Goal: Transaction & Acquisition: Download file/media

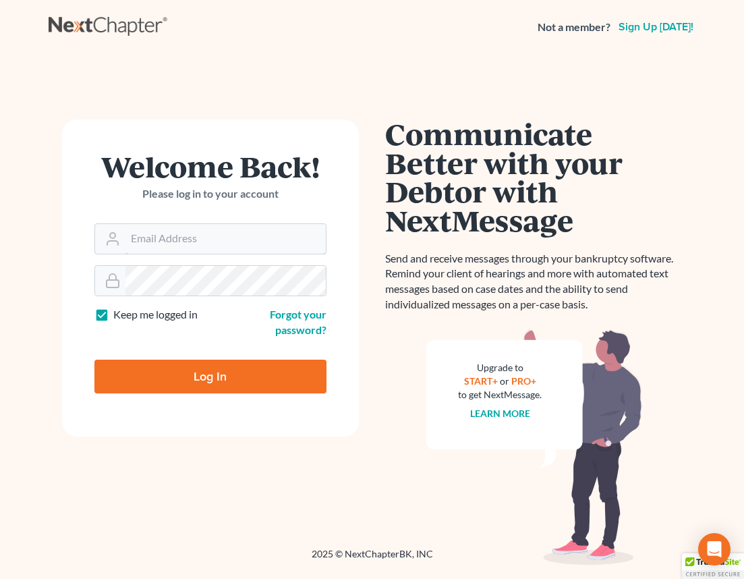
type input "[EMAIL_ADDRESS][DOMAIN_NAME]"
click at [217, 378] on input "Log In" at bounding box center [210, 377] width 232 height 34
type input "Thinking..."
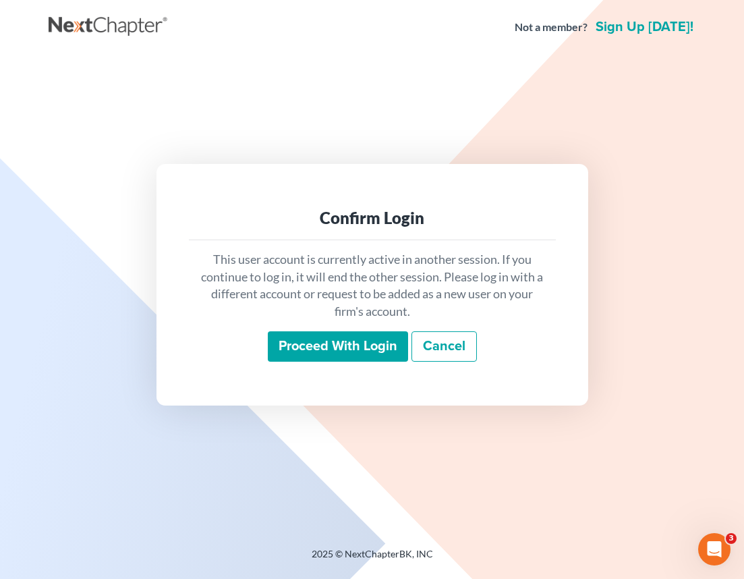
click at [330, 349] on input "Proceed with login" at bounding box center [338, 346] width 140 height 31
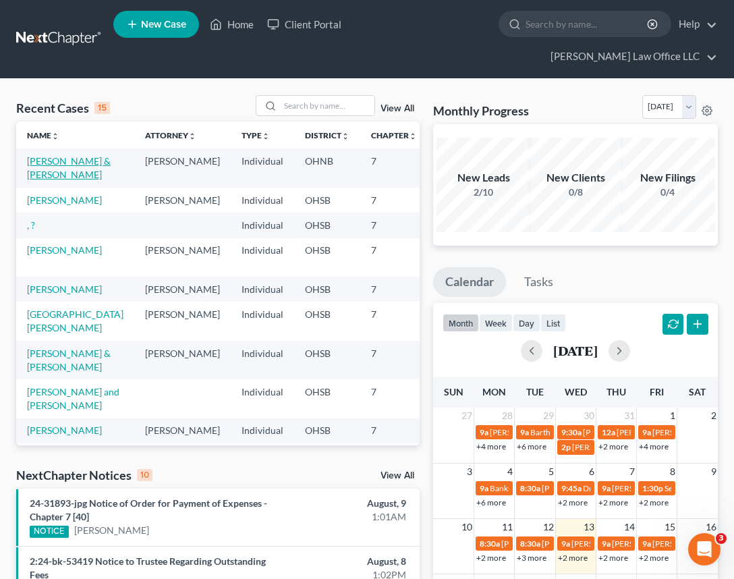
click at [51, 155] on link "[PERSON_NAME] & [PERSON_NAME]" at bounding box center [69, 167] width 84 height 25
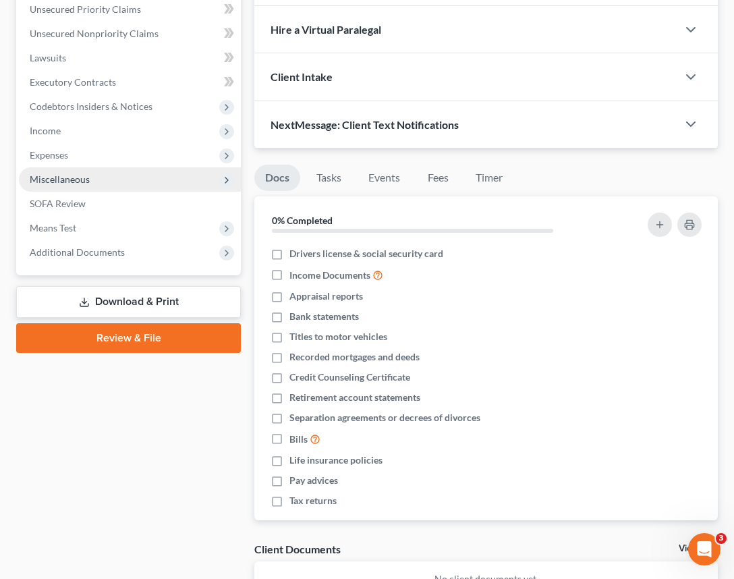
scroll to position [270, 0]
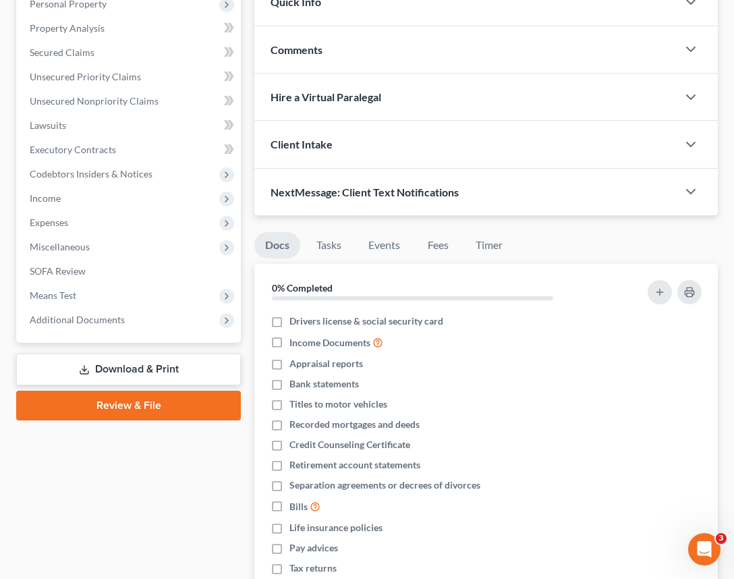
click at [154, 353] on link "Download & Print" at bounding box center [128, 369] width 225 height 32
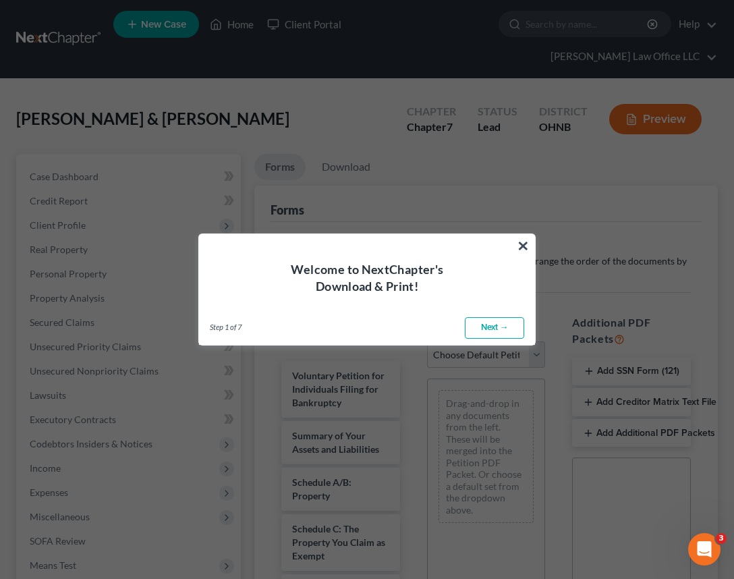
click at [505, 324] on link "Next →" at bounding box center [494, 328] width 59 height 22
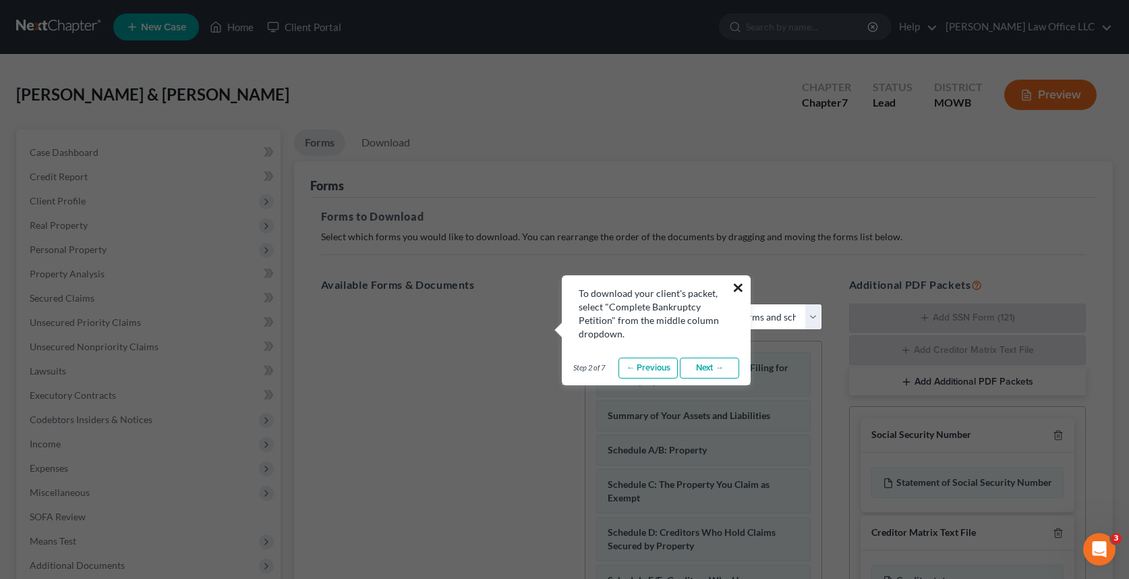
click at [743, 288] on button "×" at bounding box center [738, 288] width 13 height 22
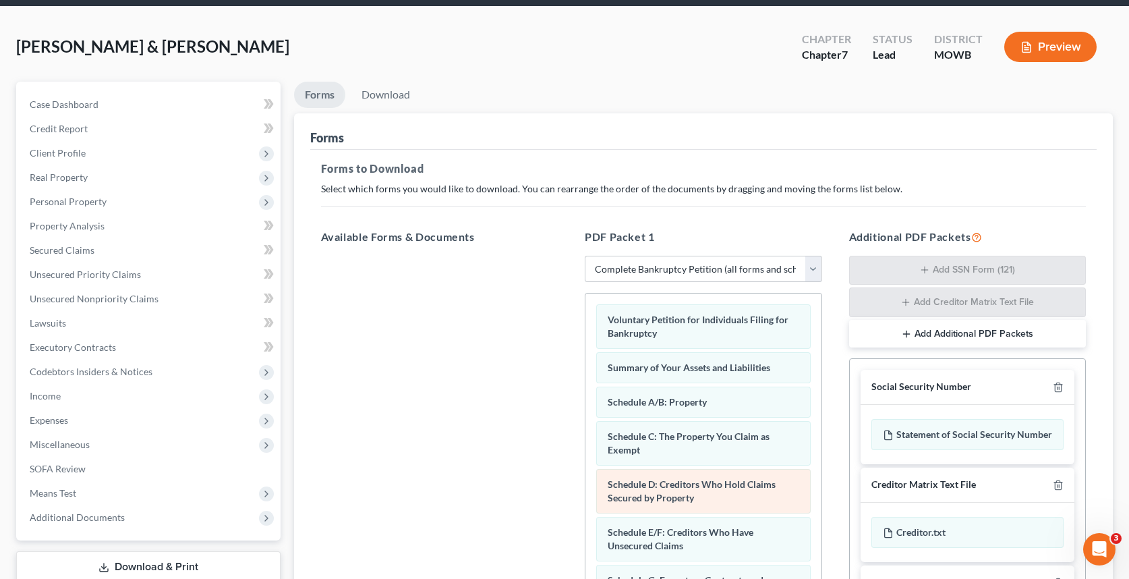
scroll to position [256, 0]
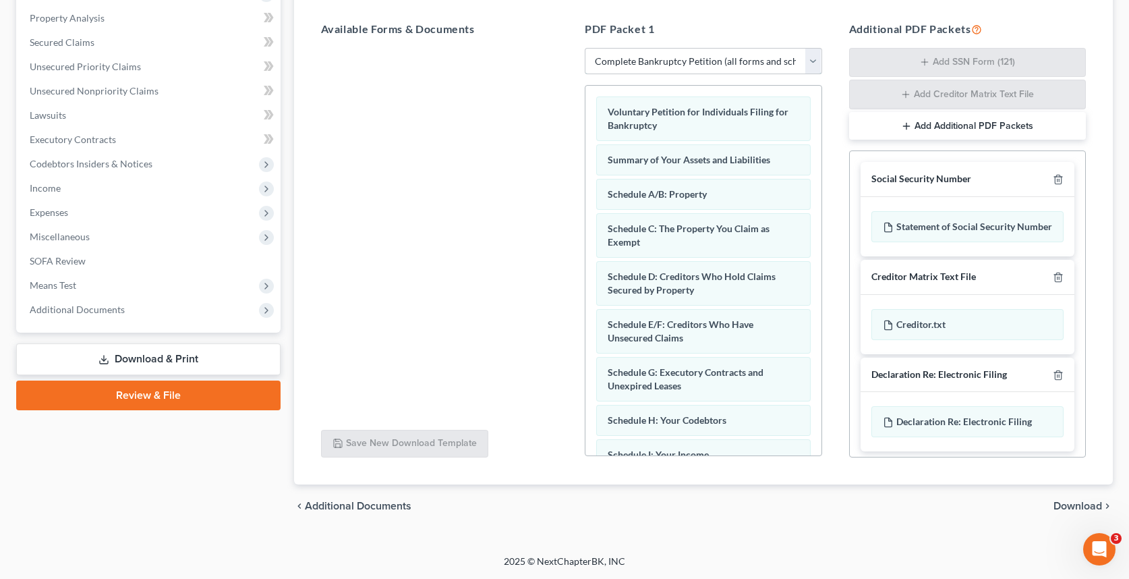
click at [743, 61] on select "Choose Default Petition PDF Packet Complete Bankruptcy Petition (all forms and …" at bounding box center [703, 61] width 237 height 27
select select "3"
click at [585, 49] on select "Choose Default Petition PDF Packet Complete Bankruptcy Petition (all forms and …" at bounding box center [703, 61] width 237 height 27
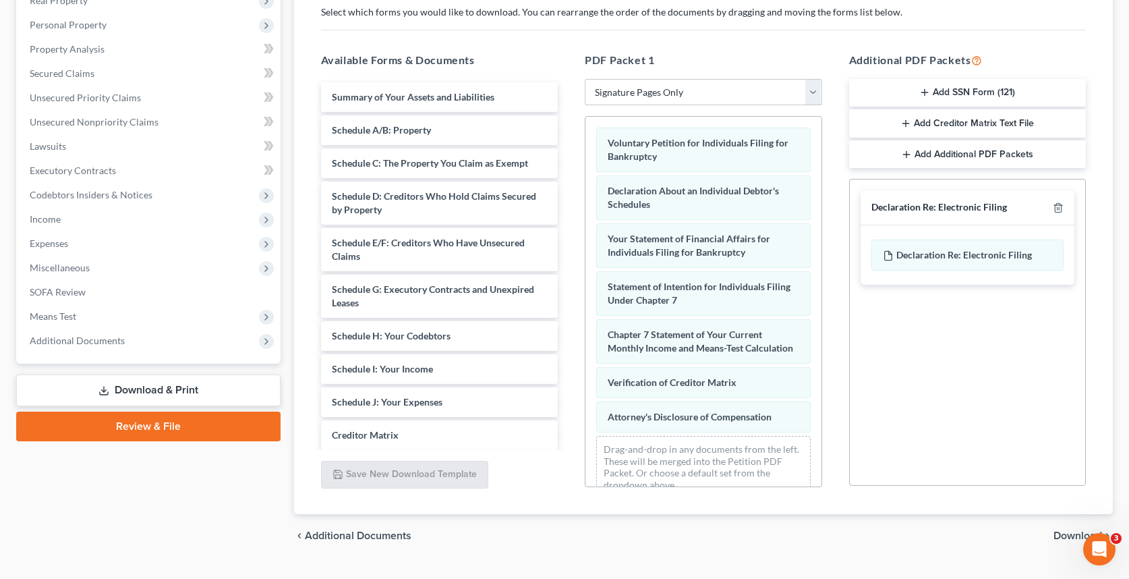
scroll to position [254, 0]
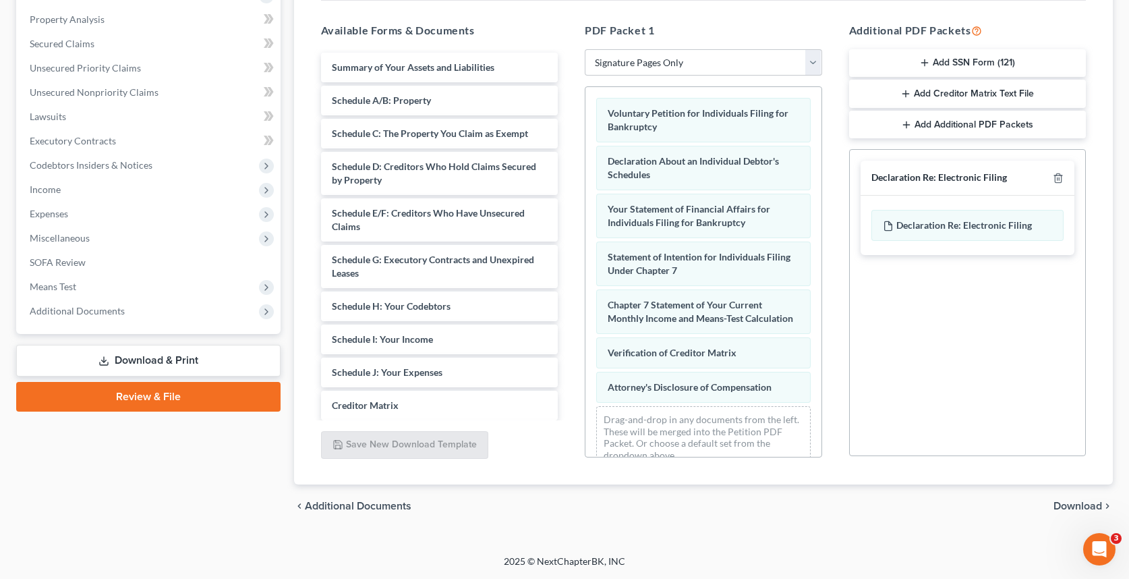
click at [743, 505] on span "Download" at bounding box center [1078, 506] width 49 height 11
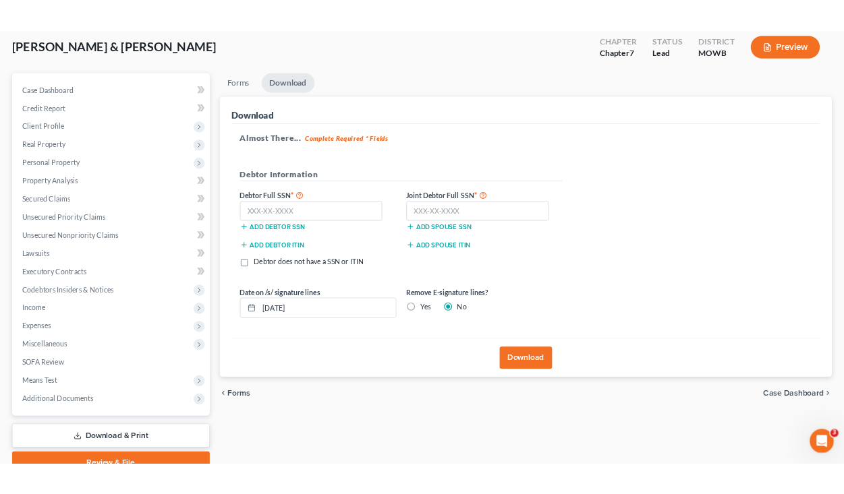
scroll to position [71, 0]
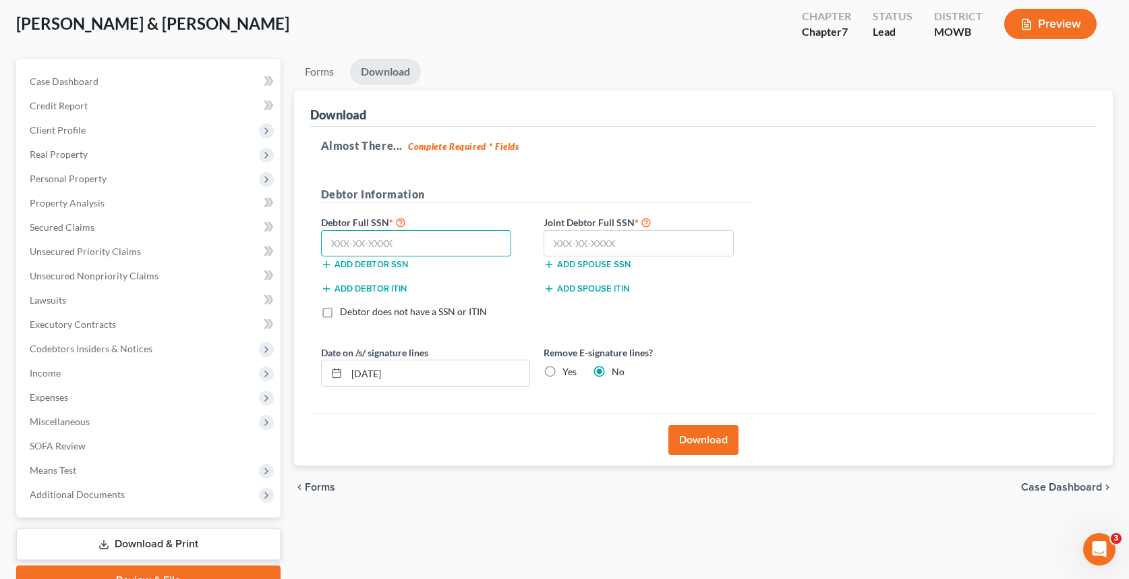
click at [335, 248] on input "text" at bounding box center [416, 243] width 191 height 27
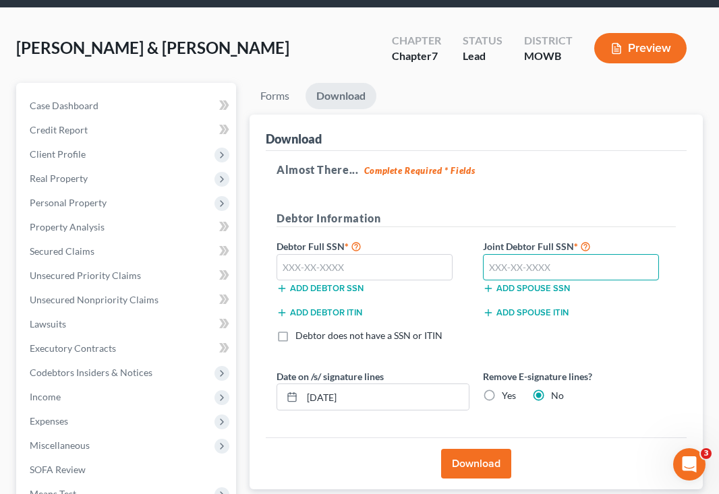
click at [506, 254] on input "text" at bounding box center [571, 267] width 176 height 27
type input "272-98-9461"
click at [634, 394] on div "Date on /s/ signature lines [DATE] Remove E-signature lines? Yes No" at bounding box center [476, 396] width 413 height 52
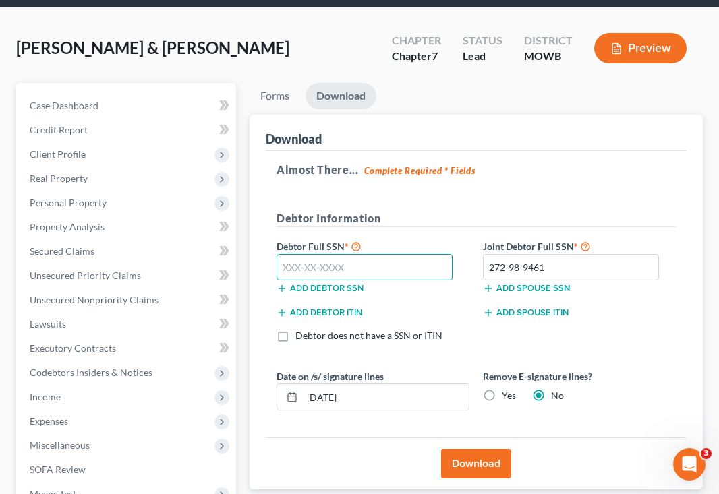
click at [313, 254] on input "text" at bounding box center [365, 267] width 176 height 27
type input "276-80-9687"
click at [558, 162] on h5 "Almost There... Complete Required * Fields" at bounding box center [476, 170] width 399 height 16
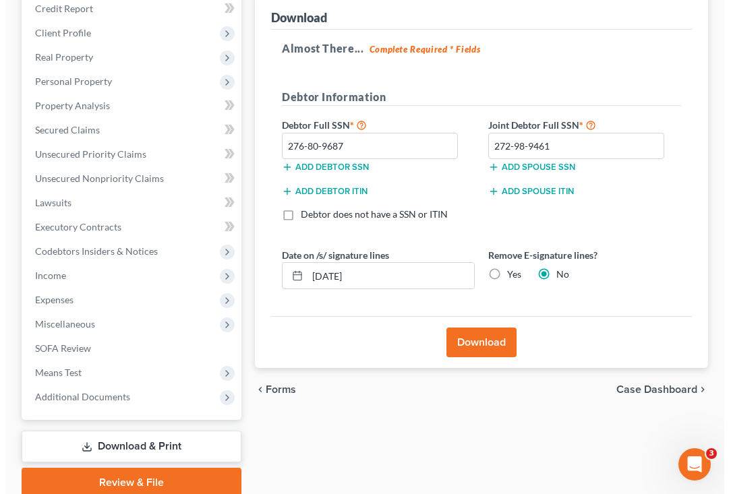
scroll to position [223, 0]
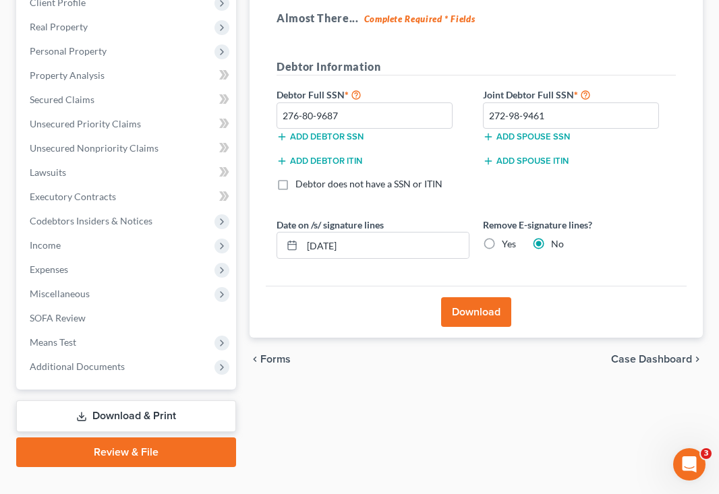
click at [502, 237] on label "Yes" at bounding box center [509, 243] width 14 height 13
click at [507, 237] on input "Yes" at bounding box center [511, 241] width 9 height 9
radio input "true"
radio input "false"
click at [482, 297] on button "Download" at bounding box center [476, 312] width 70 height 30
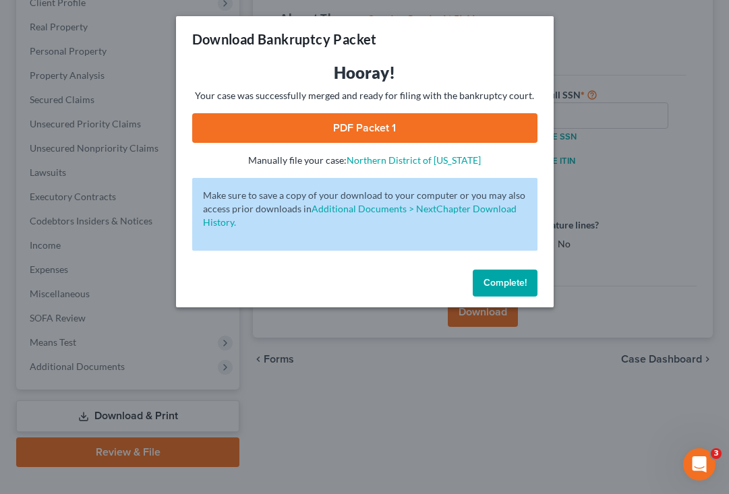
click at [372, 130] on link "PDF Packet 1" at bounding box center [364, 128] width 345 height 30
